Goal: Communication & Community: Participate in discussion

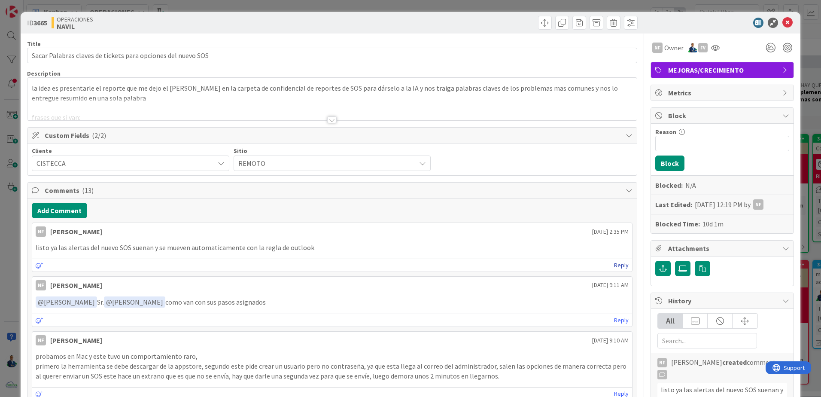
click at [620, 267] on link "Reply" at bounding box center [621, 265] width 15 height 11
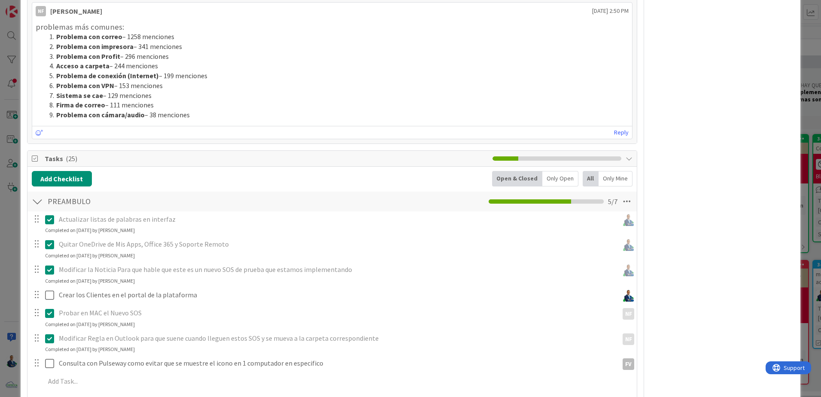
scroll to position [1288, 0]
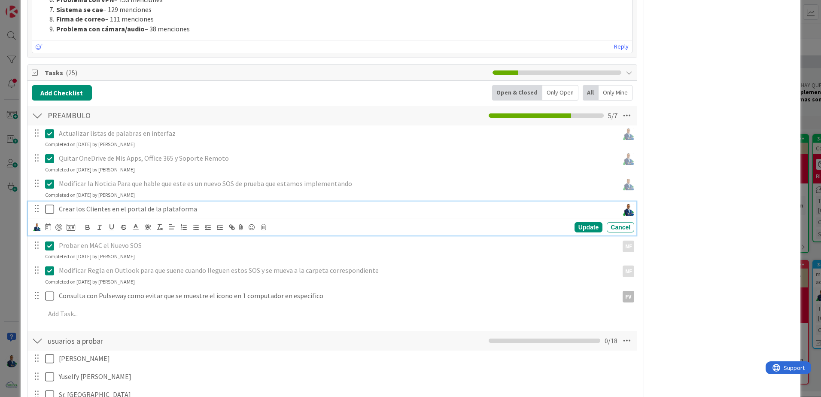
click at [47, 209] on icon at bounding box center [49, 209] width 9 height 10
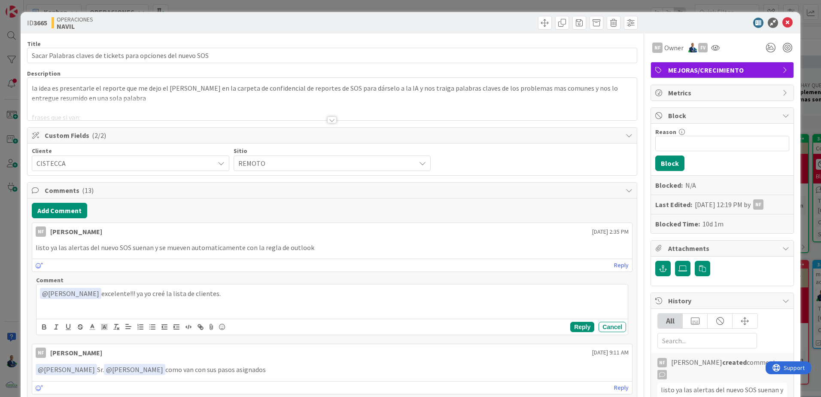
scroll to position [172, 0]
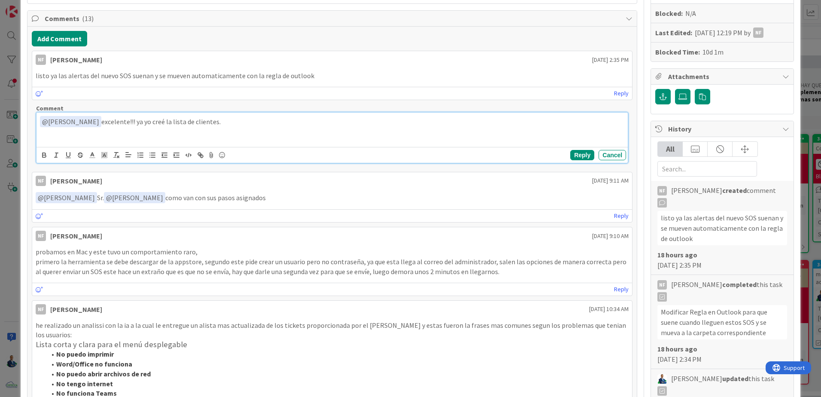
click at [222, 118] on p "﻿ @ Navil Flores ﻿ excelente!!! ya yo creé la lista de clientes." at bounding box center [332, 122] width 584 height 12
click at [407, 121] on p "﻿ @ Navil Flores ﻿ excelente!!! ﻿ @ Fernando Varela ﻿ ya yo creé la lista de cl…" at bounding box center [332, 122] width 584 height 12
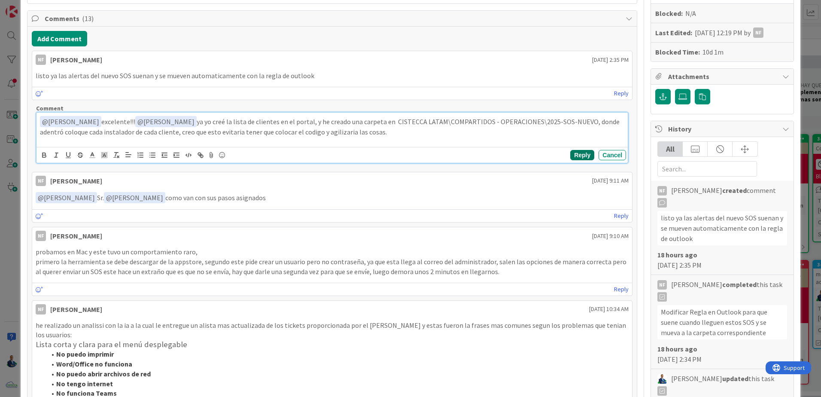
click at [574, 152] on button "Reply" at bounding box center [582, 155] width 24 height 10
